Goal: Transaction & Acquisition: Purchase product/service

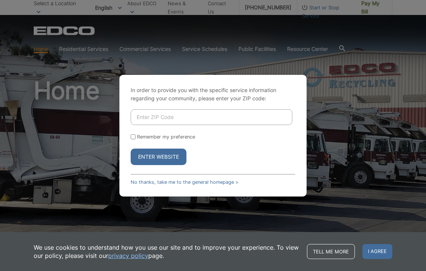
click at [142, 121] on input "Enter ZIP Code" at bounding box center [212, 117] width 162 height 16
type input "92040"
click at [131, 149] on button "Enter Website" at bounding box center [159, 157] width 56 height 16
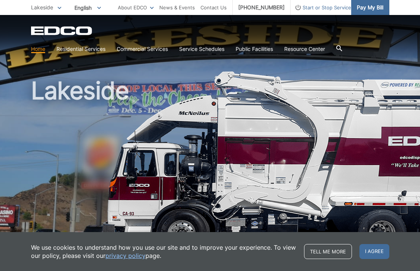
click at [375, 10] on span "Pay My Bill" at bounding box center [370, 7] width 27 height 8
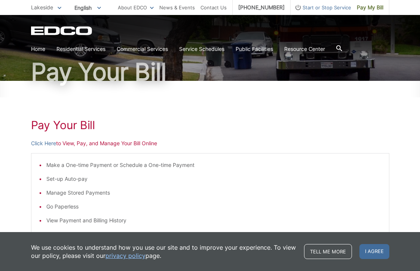
scroll to position [50, 0]
click at [44, 146] on link "Click Here" at bounding box center [43, 144] width 25 height 8
